Goal: Navigation & Orientation: Find specific page/section

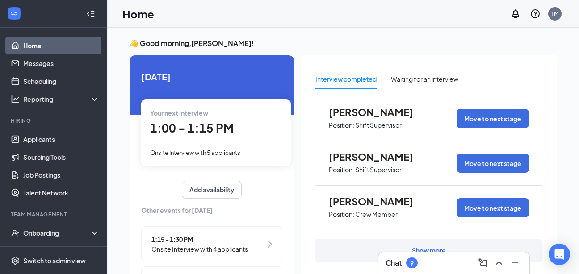
click at [91, 16] on icon "Collapse" at bounding box center [93, 14] width 4 height 6
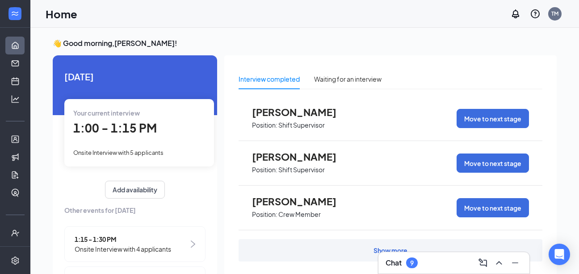
click at [104, 42] on h3 "👋 Good morning, [PERSON_NAME] !" at bounding box center [305, 43] width 504 height 10
click at [23, 46] on link "Home" at bounding box center [27, 46] width 9 height 18
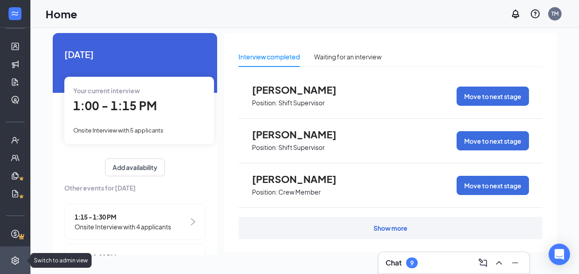
click at [13, 262] on icon "Settings" at bounding box center [15, 260] width 8 height 8
